Goal: Transaction & Acquisition: Obtain resource

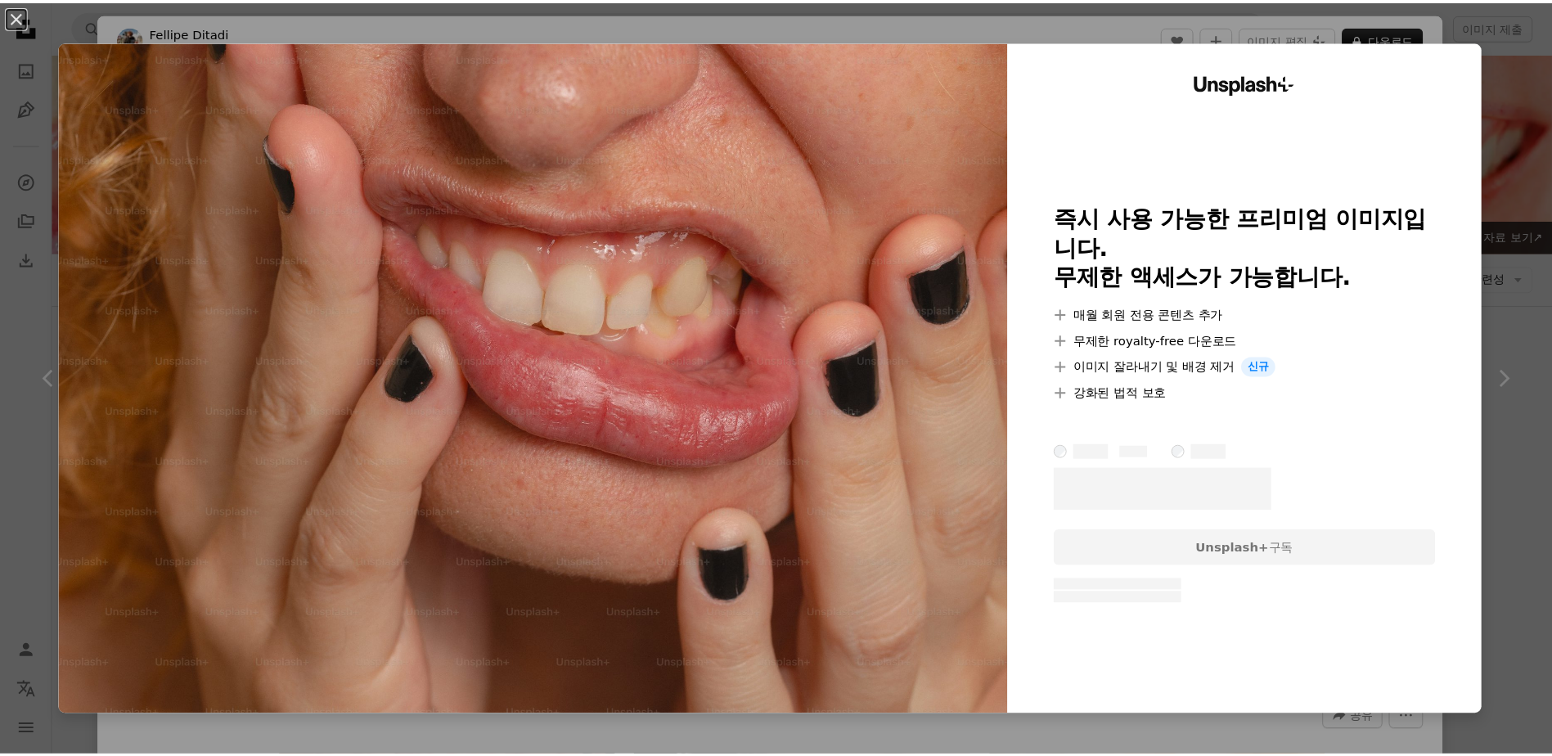
scroll to position [573, 0]
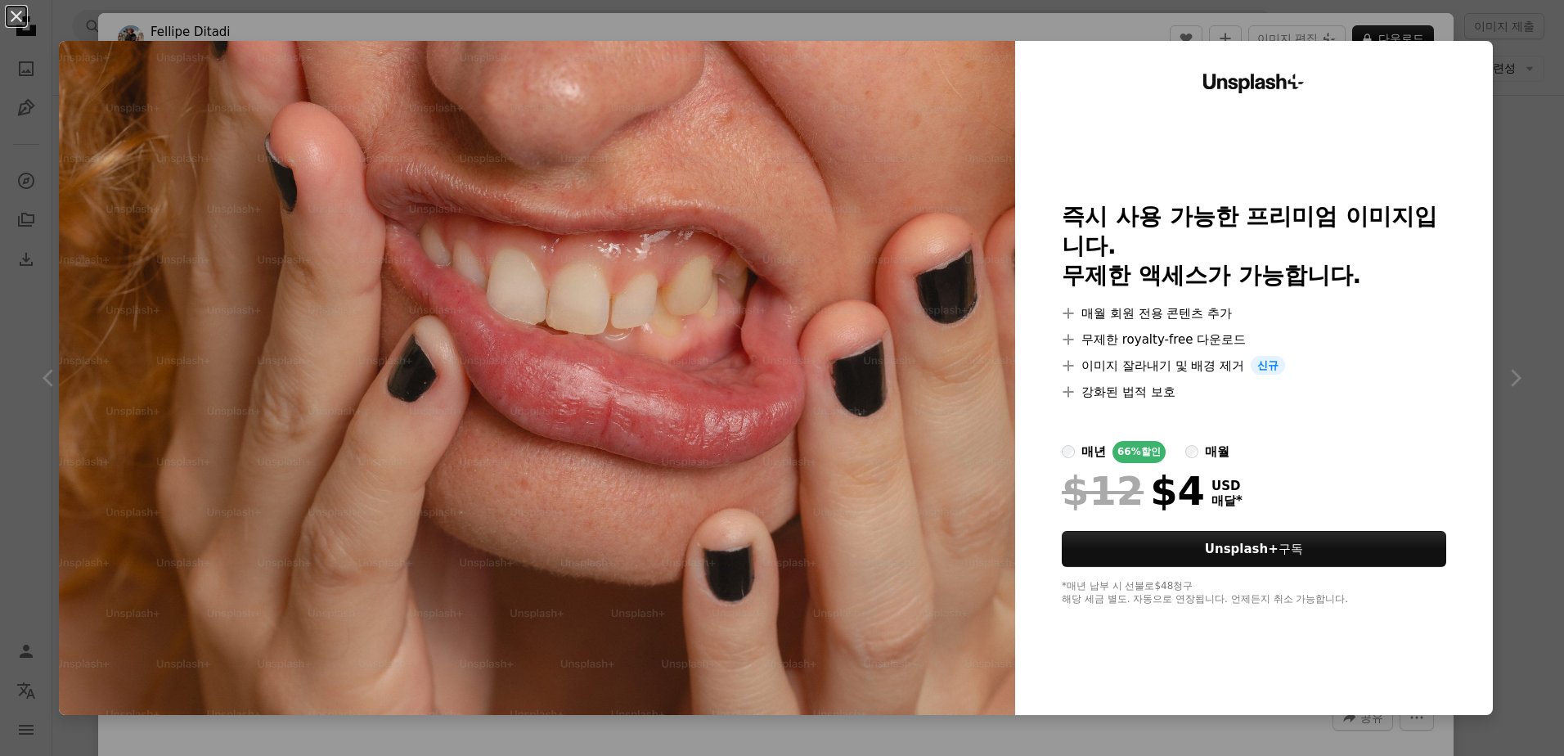
click at [1528, 106] on div "An X shape Unsplash+ 즉시 사용 가능한 프리미엄 이미지입니다. 무제한 액세스가 가능합니다. A plus sign 매월 회원 전…" at bounding box center [782, 378] width 1564 height 756
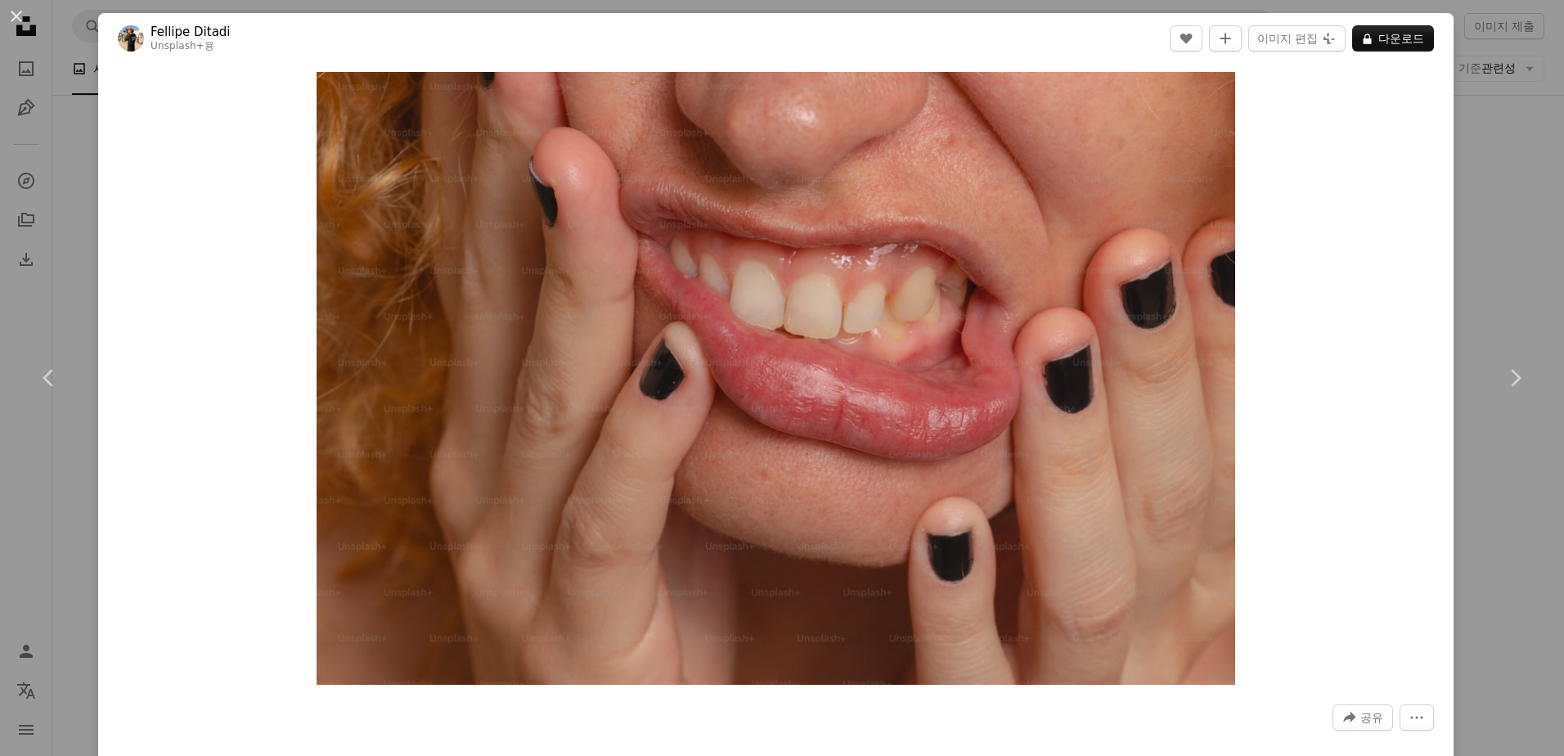
click at [1507, 94] on div "An X shape Chevron left Chevron right Fellipe Ditadi Unsplash+ 용 A heart A plus…" at bounding box center [782, 378] width 1564 height 756
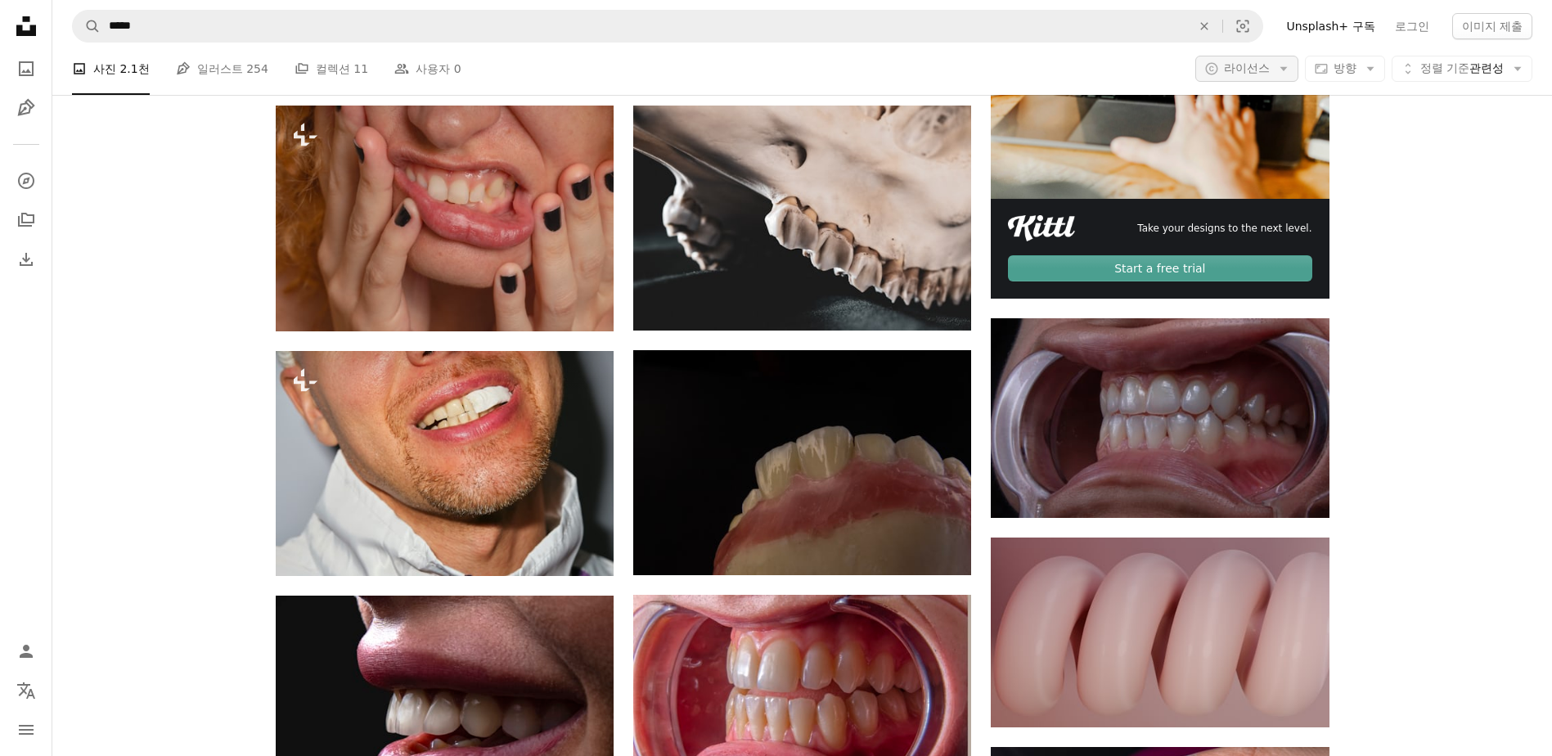
click at [1248, 70] on span "라이선스" at bounding box center [1247, 67] width 46 height 13
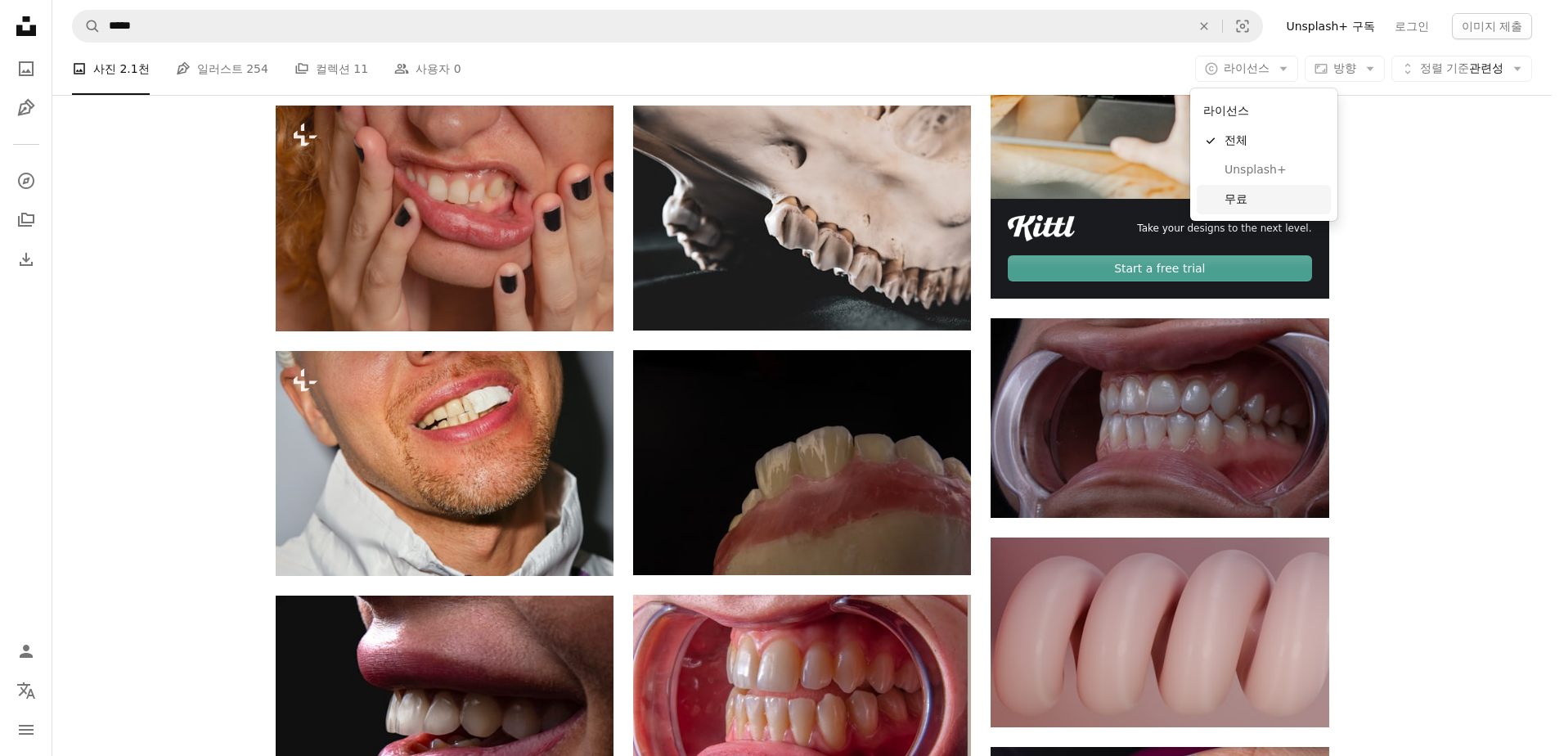
click at [1239, 200] on span "무료" at bounding box center [1275, 199] width 100 height 16
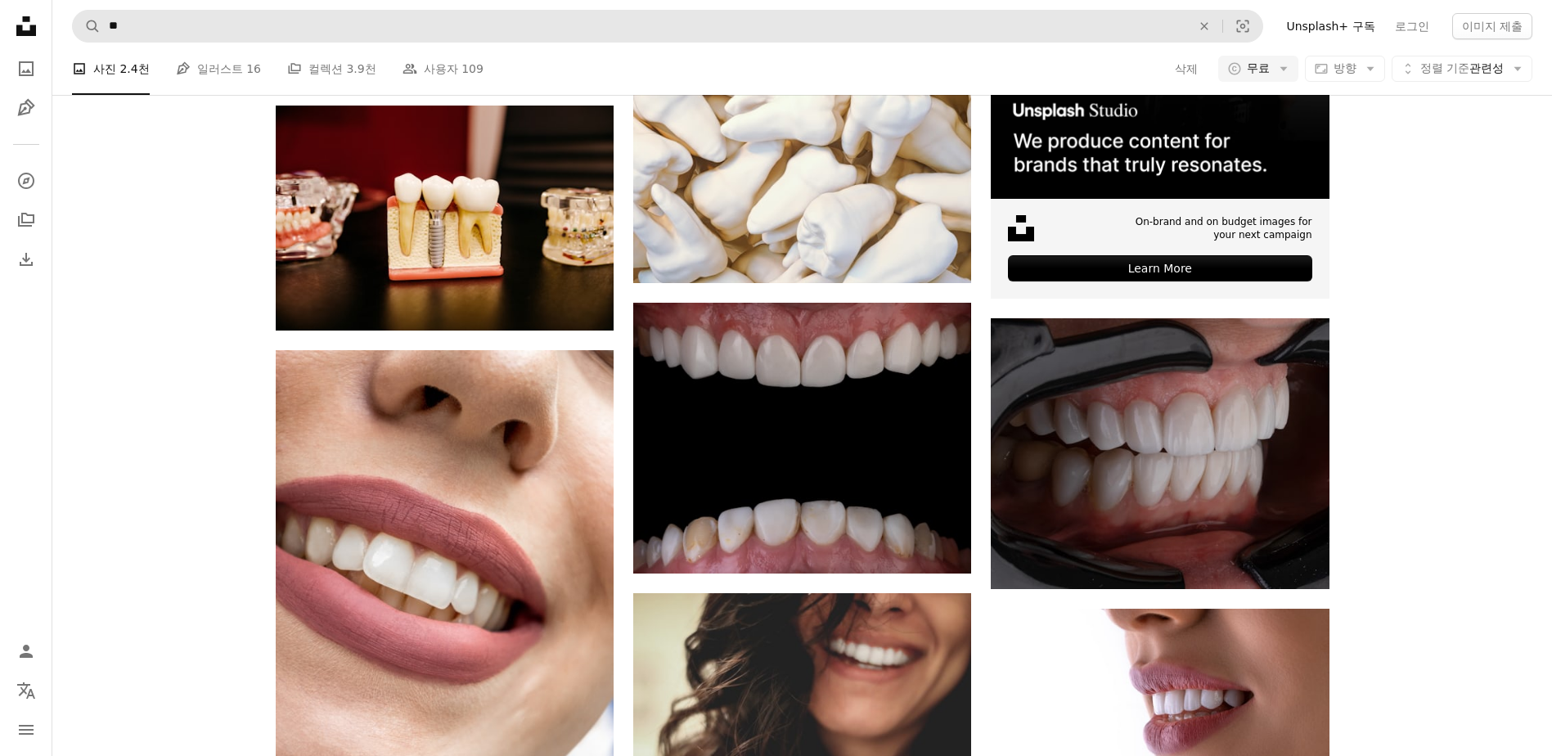
scroll to position [1636, 0]
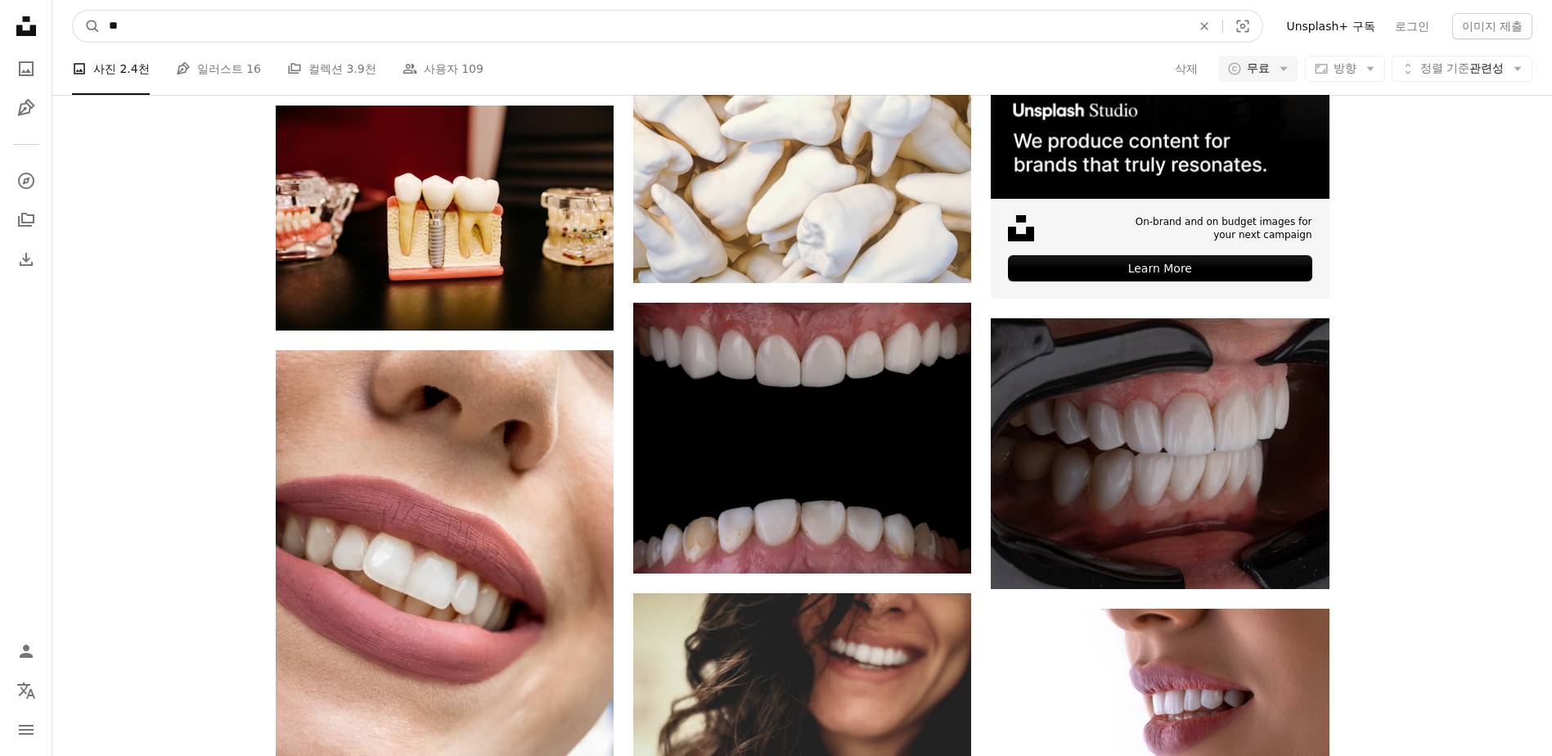
click at [336, 31] on input "**" at bounding box center [644, 26] width 1086 height 31
